Goal: Contribute content

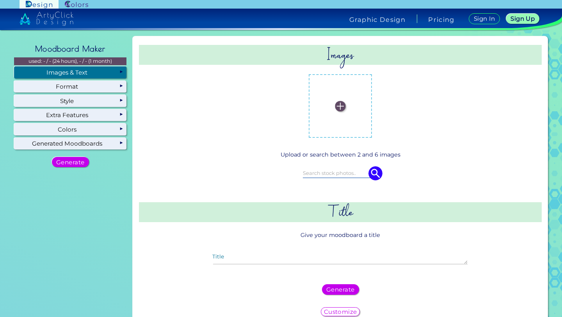
click at [339, 106] on img at bounding box center [340, 106] width 11 height 11
click at [0, 0] on input "file" at bounding box center [0, 0] width 0 height 0
click at [344, 103] on label at bounding box center [340, 105] width 55 height 55
click at [0, 0] on input "file" at bounding box center [0, 0] width 0 height 0
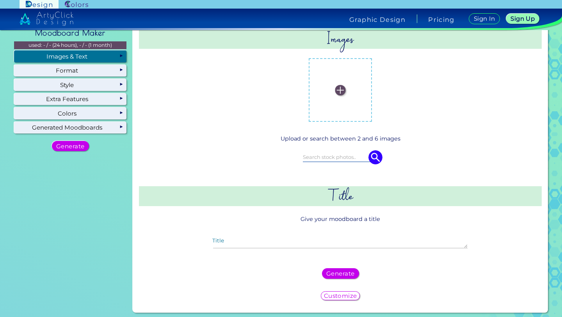
scroll to position [18, 0]
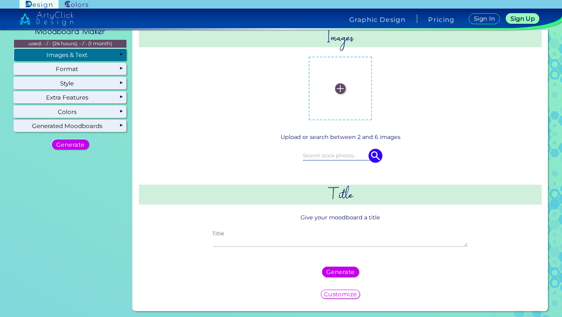
click at [311, 241] on textarea "Title" at bounding box center [340, 241] width 255 height 9
click at [346, 150] on div at bounding box center [340, 156] width 357 height 22
click at [373, 152] on img at bounding box center [376, 156] width 14 height 14
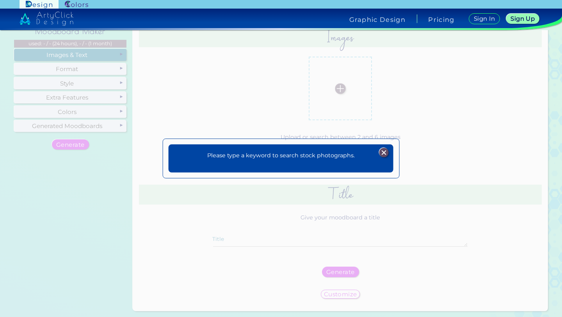
click at [326, 159] on p "Please type a keyword to search stock photographs." at bounding box center [281, 155] width 148 height 9
click at [311, 155] on p "Please type a keyword to search stock photographs." at bounding box center [281, 155] width 148 height 9
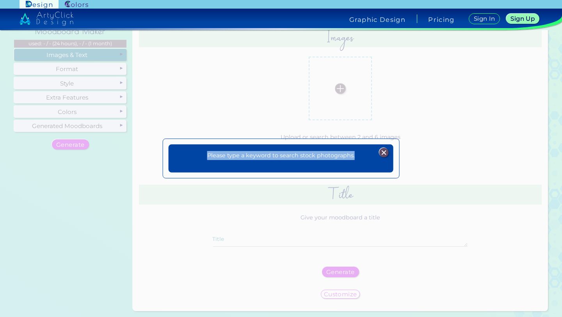
click at [311, 155] on p "Please type a keyword to search stock photographs." at bounding box center [281, 155] width 148 height 9
click at [313, 168] on div "Please type a keyword to search stock photographs. Plans Sign Up Sign In" at bounding box center [281, 158] width 225 height 28
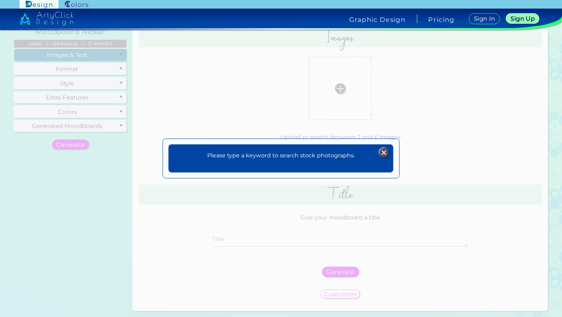
click at [384, 151] on img at bounding box center [383, 152] width 9 height 9
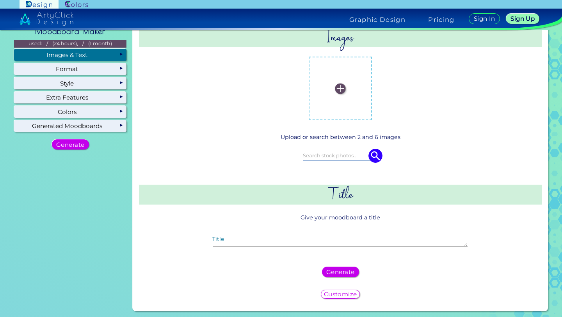
click at [346, 191] on h2 "Title" at bounding box center [340, 195] width 403 height 20
click at [331, 157] on input at bounding box center [340, 155] width 75 height 9
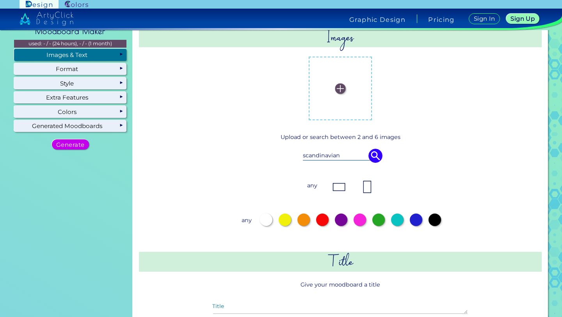
click at [371, 152] on img at bounding box center [376, 156] width 14 height 14
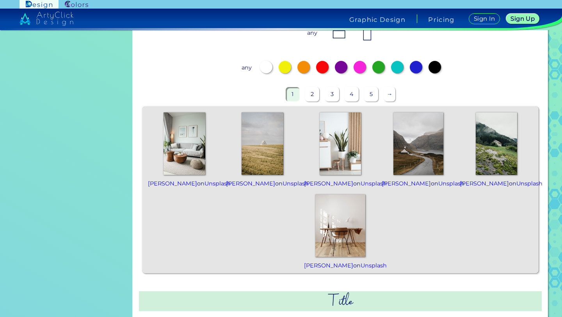
scroll to position [64, 0]
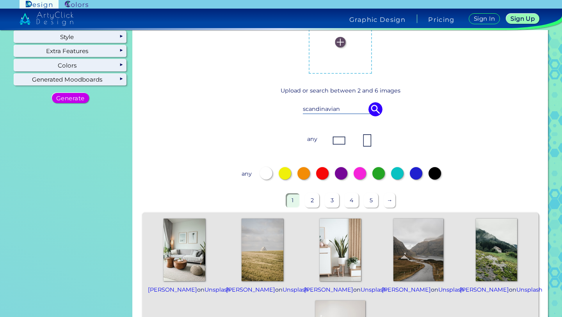
click at [349, 108] on input "scandinavian" at bounding box center [340, 109] width 75 height 9
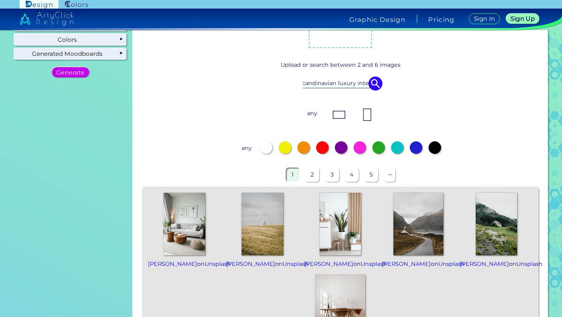
scroll to position [0, 0]
click at [374, 83] on img at bounding box center [376, 84] width 14 height 14
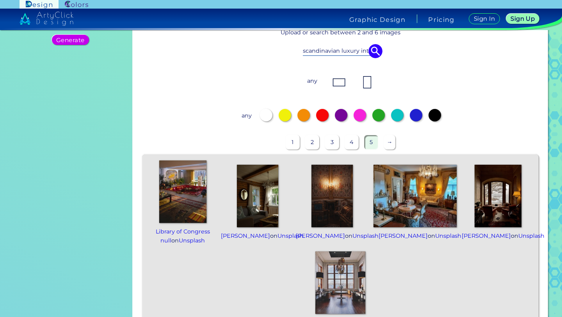
scroll to position [112, 0]
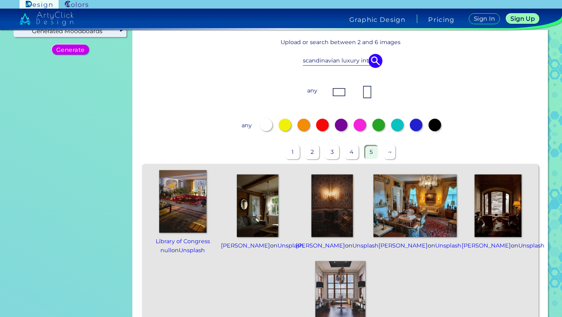
click at [341, 57] on input "scandinavian luxury interior" at bounding box center [340, 60] width 75 height 9
type input "scandinavian interior design"
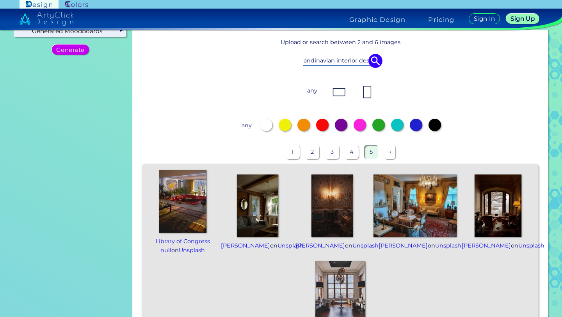
scroll to position [0, 0]
click at [372, 62] on img at bounding box center [376, 61] width 14 height 14
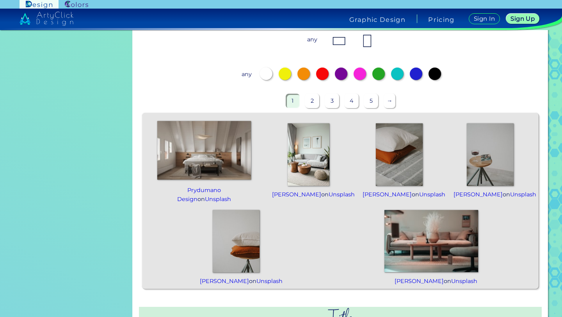
scroll to position [165, 0]
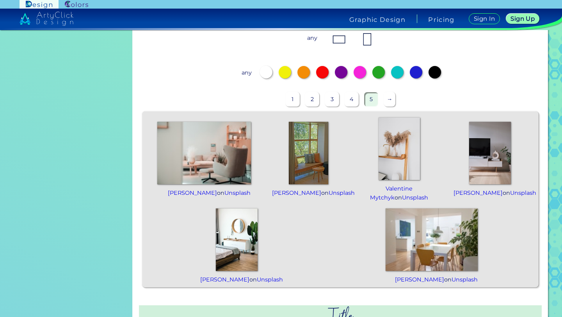
click at [386, 98] on p "→" at bounding box center [389, 99] width 11 height 14
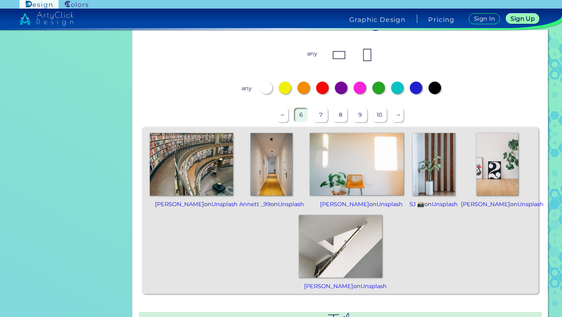
scroll to position [0, 0]
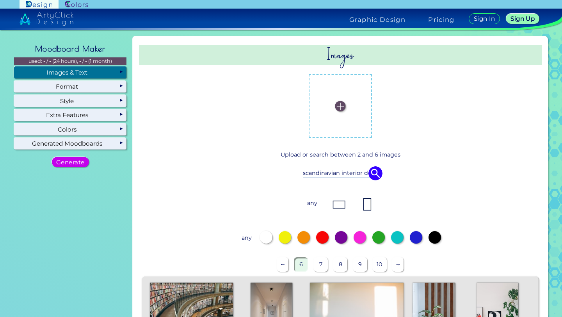
click at [335, 108] on img at bounding box center [340, 106] width 11 height 11
click at [0, 0] on input "file" at bounding box center [0, 0] width 0 height 0
